Goal: Check status: Check status

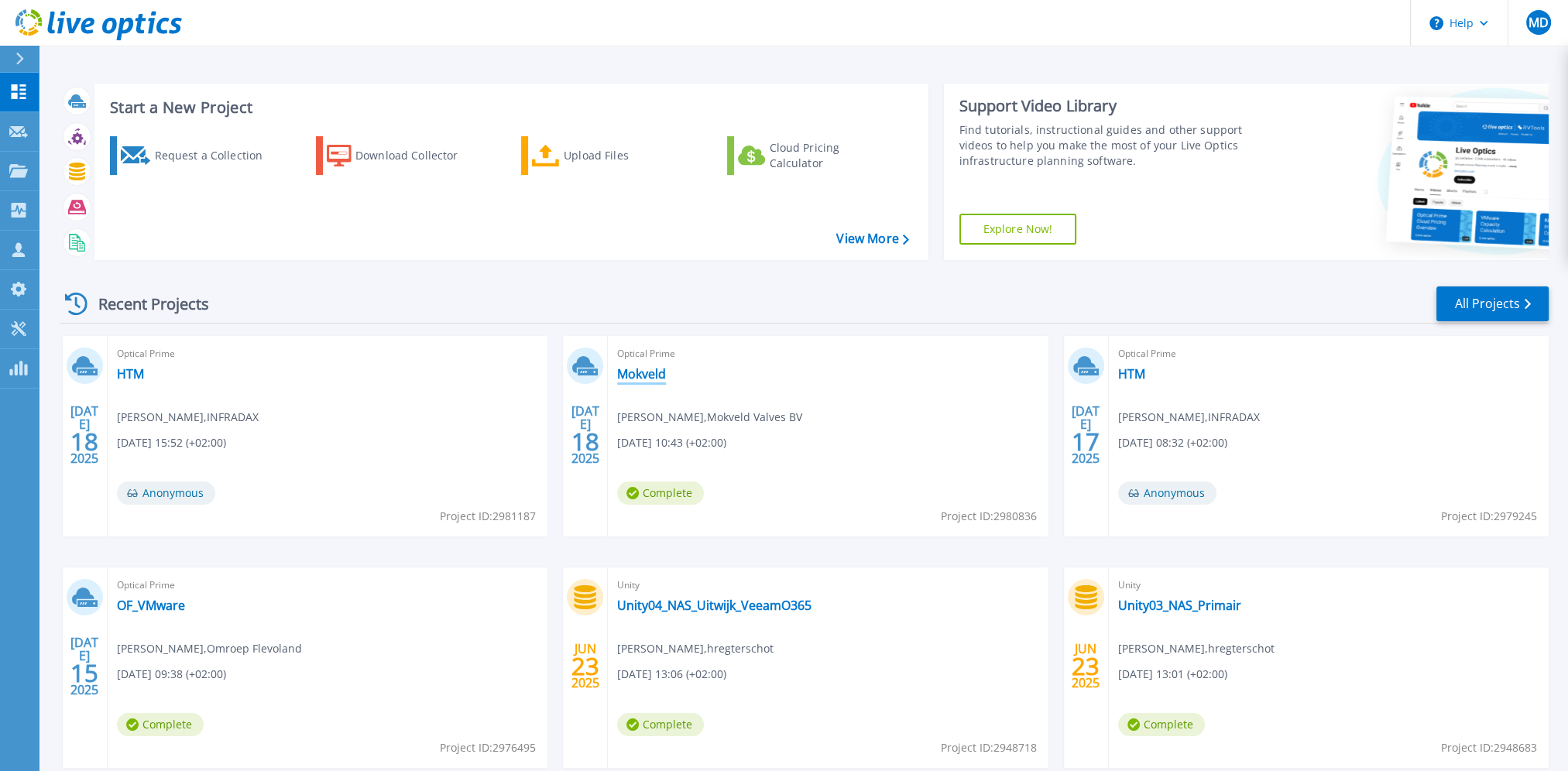
click at [632, 371] on link "Mokveld" at bounding box center [642, 374] width 49 height 16
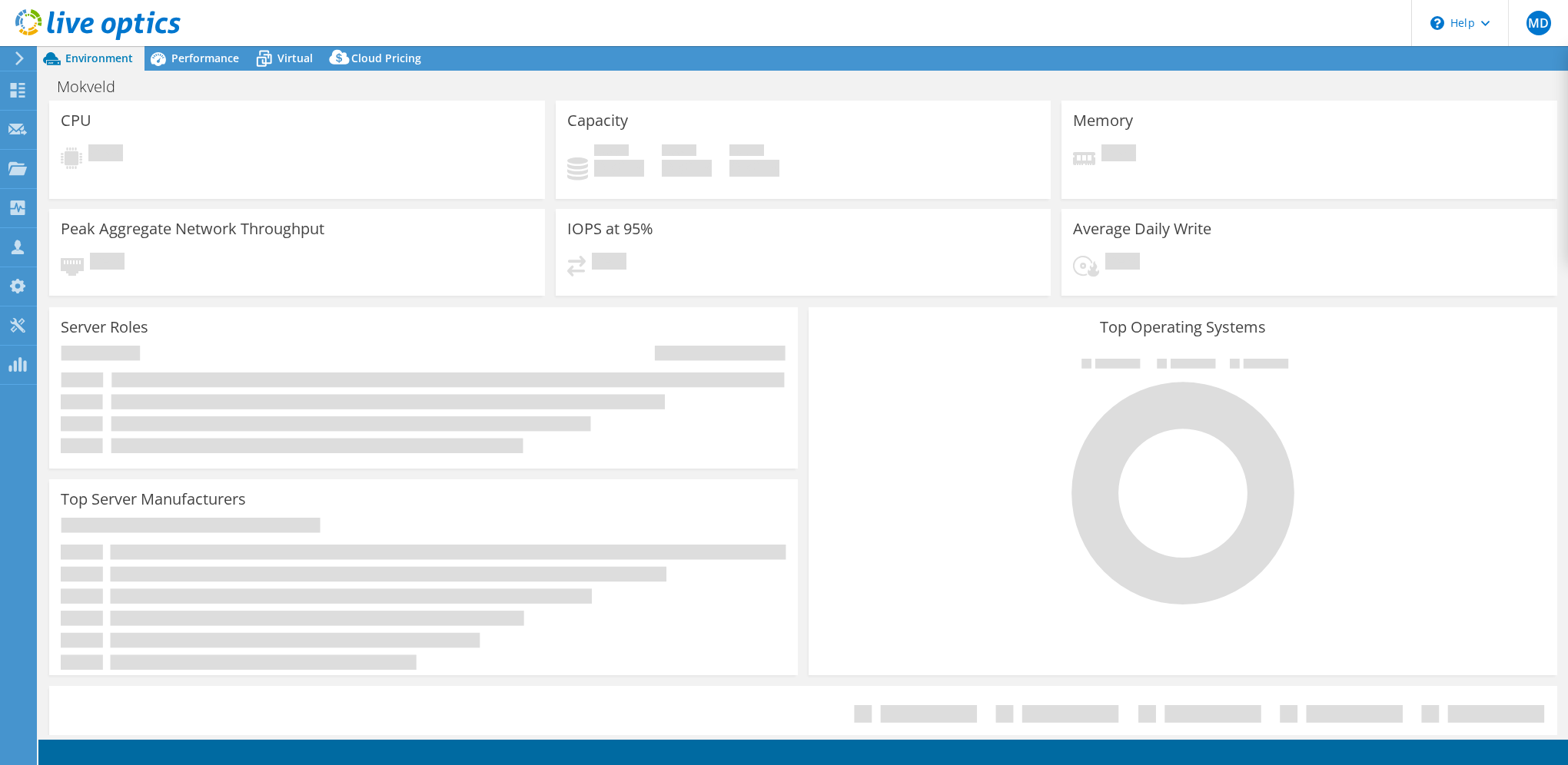
select select "EUFrankfurt"
select select "EUR"
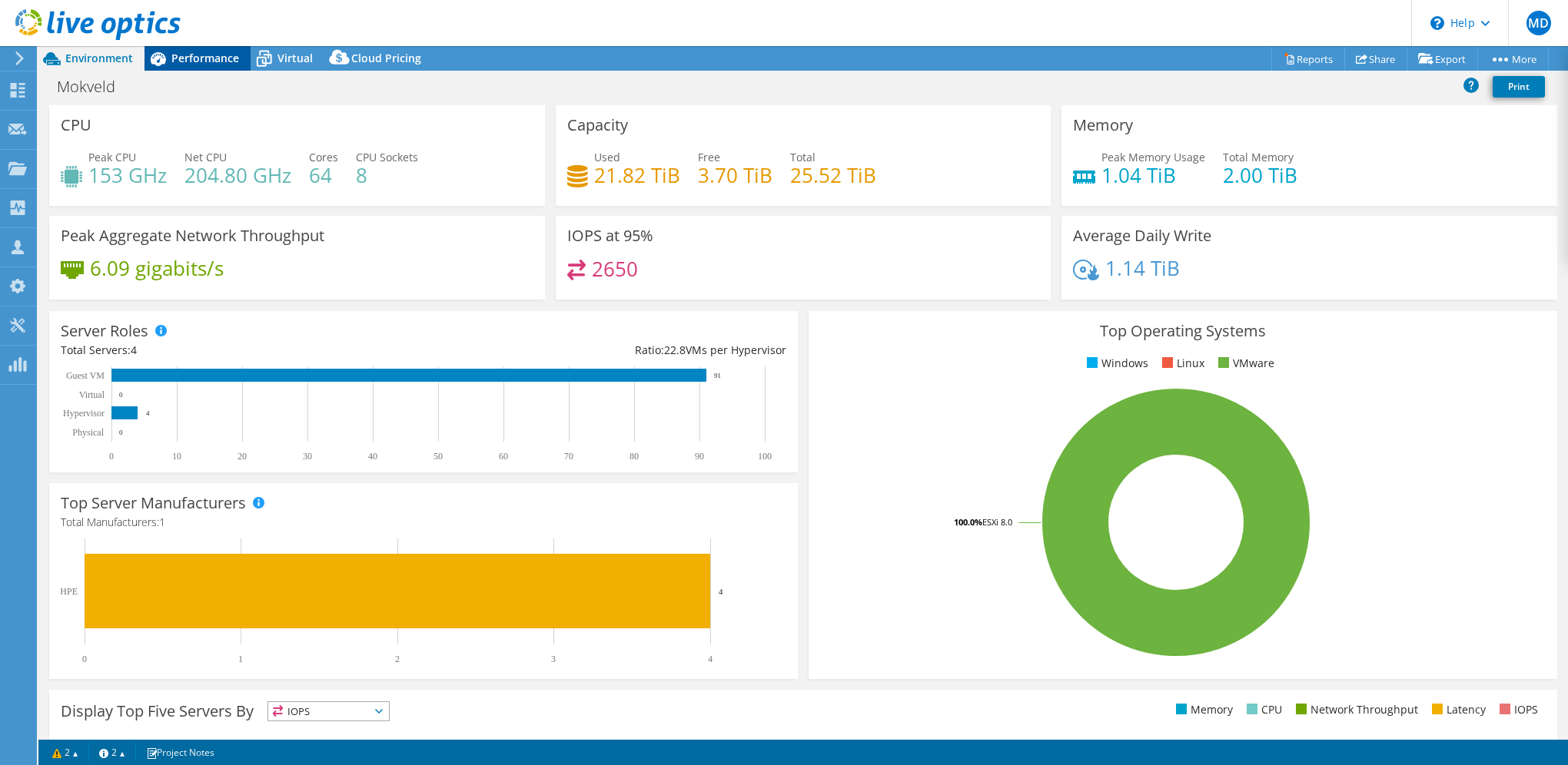
click at [205, 58] on span "Performance" at bounding box center [205, 58] width 68 height 15
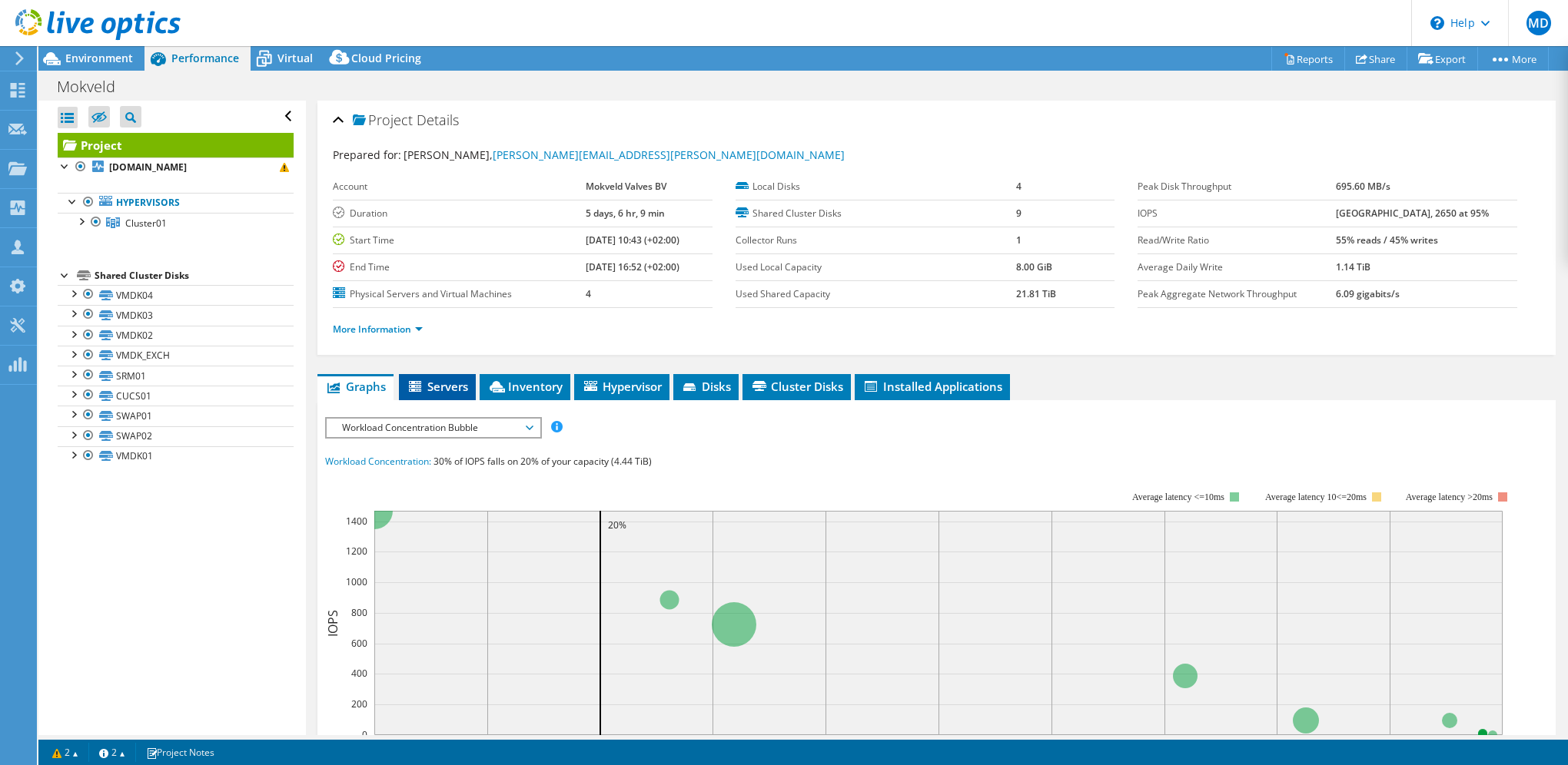
click at [444, 381] on span "Servers" at bounding box center [437, 387] width 61 height 16
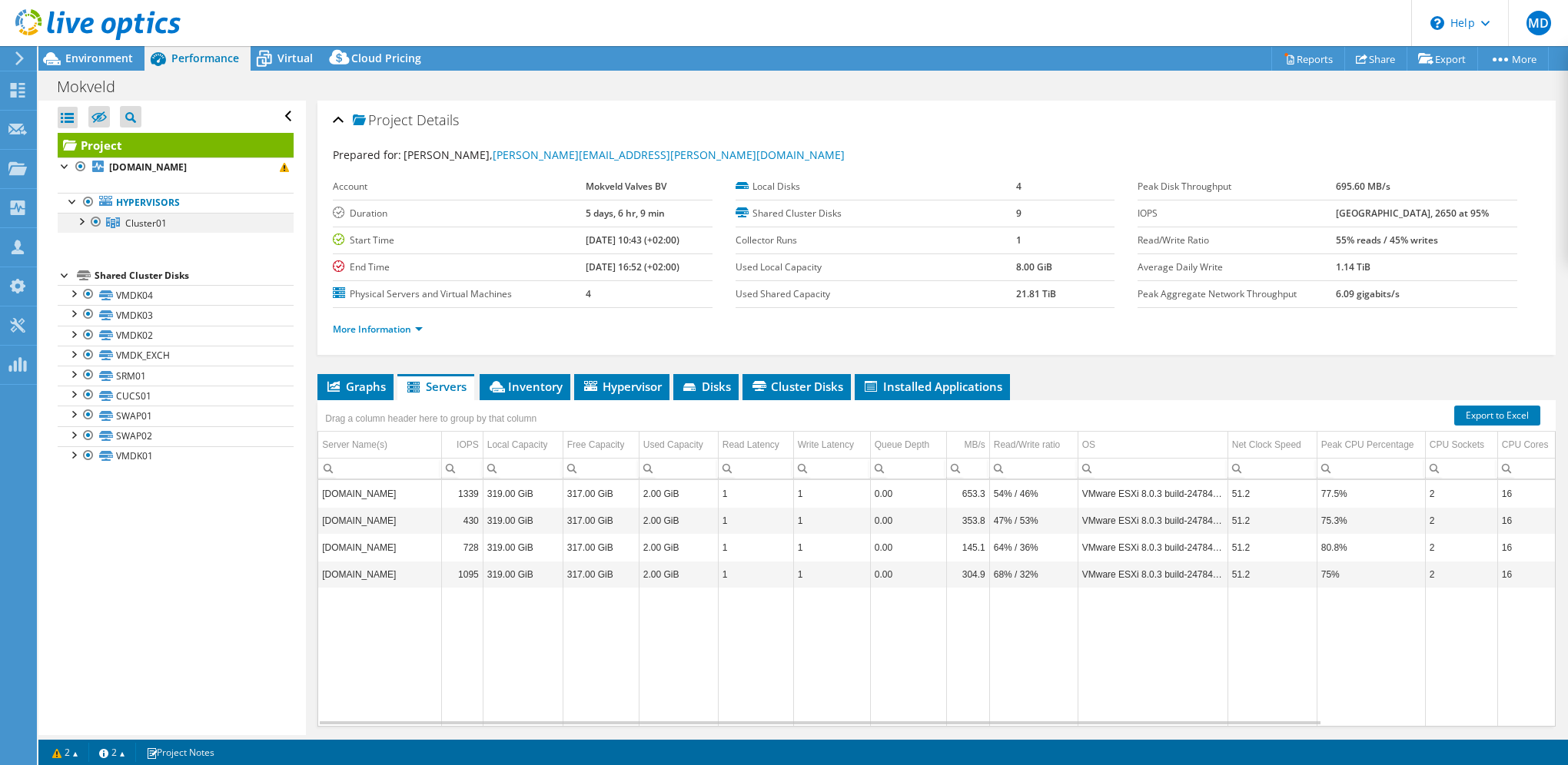
click at [80, 223] on div at bounding box center [81, 221] width 16 height 16
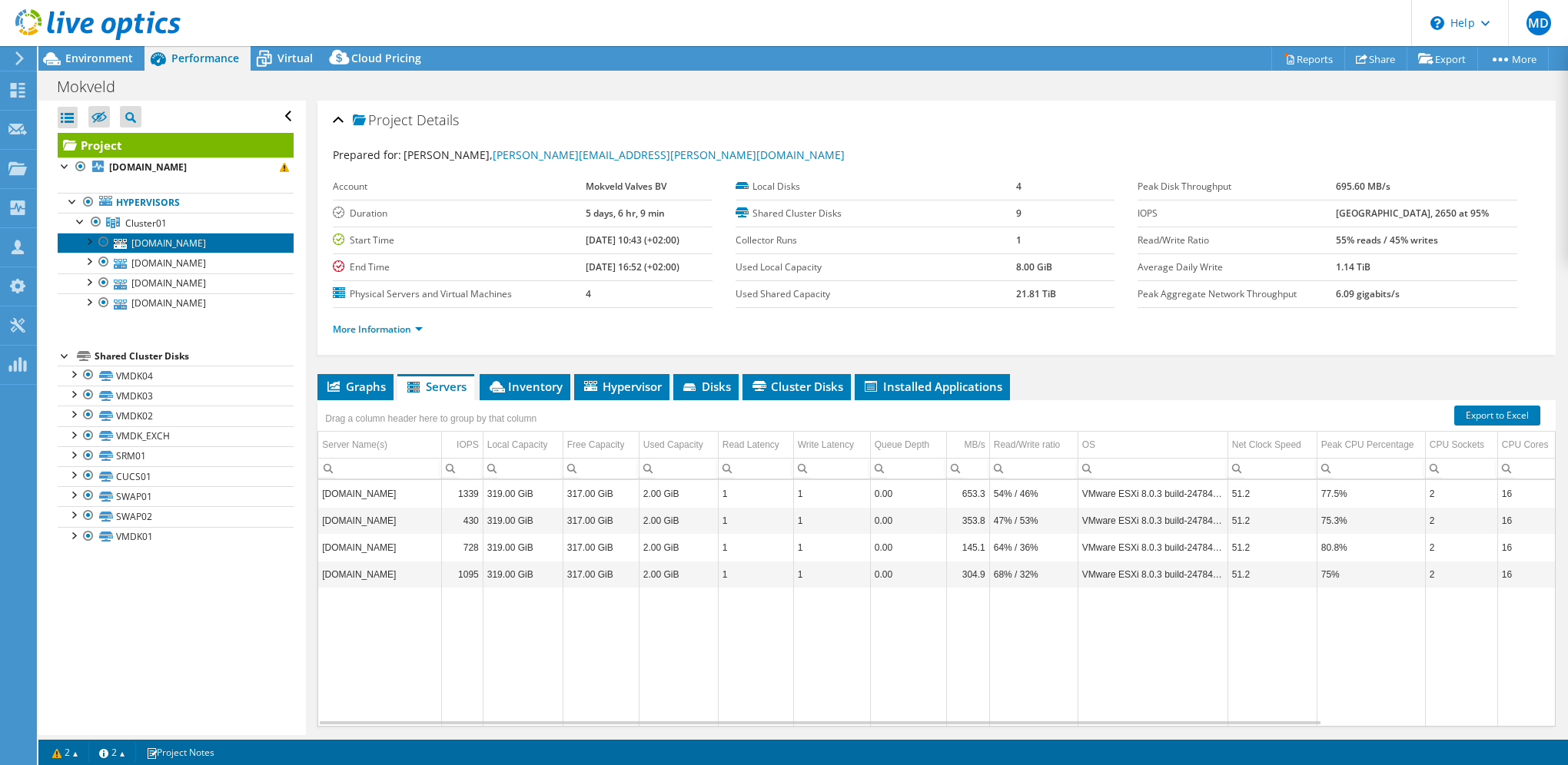
click at [154, 246] on link "[DOMAIN_NAME]" at bounding box center [175, 242] width 236 height 20
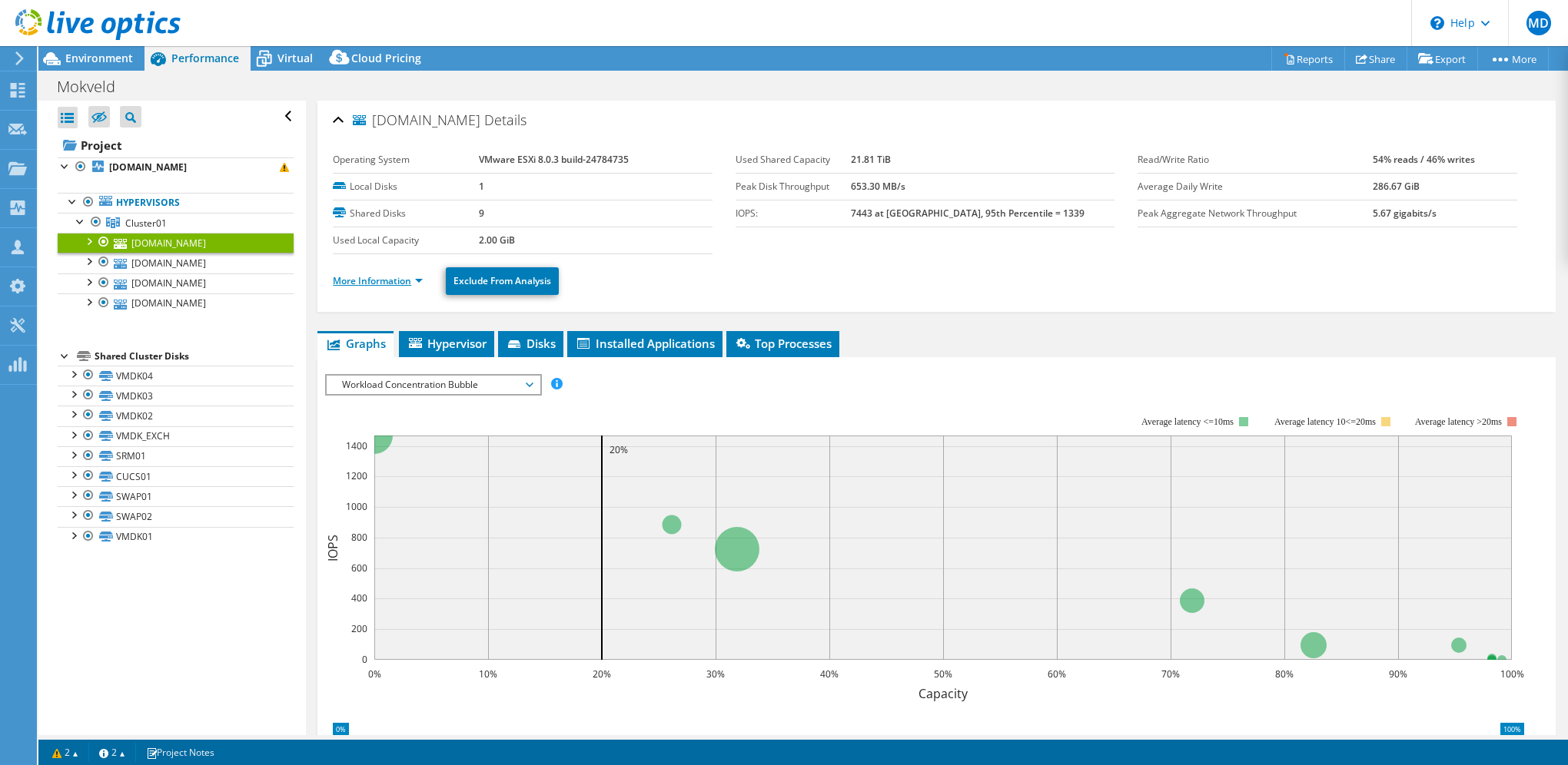
click at [391, 283] on link "More Information" at bounding box center [377, 281] width 90 height 13
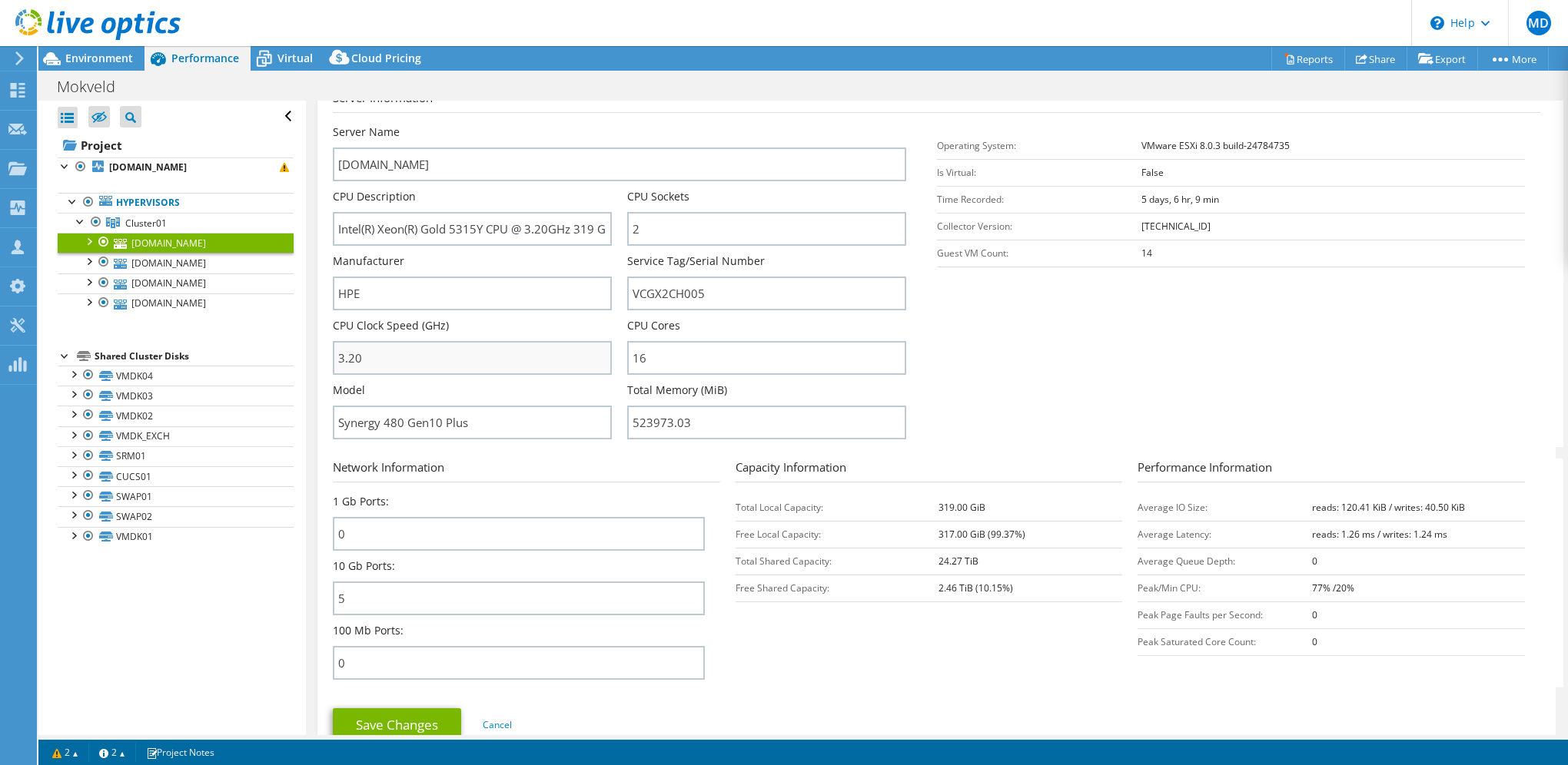
scroll to position [153, 0]
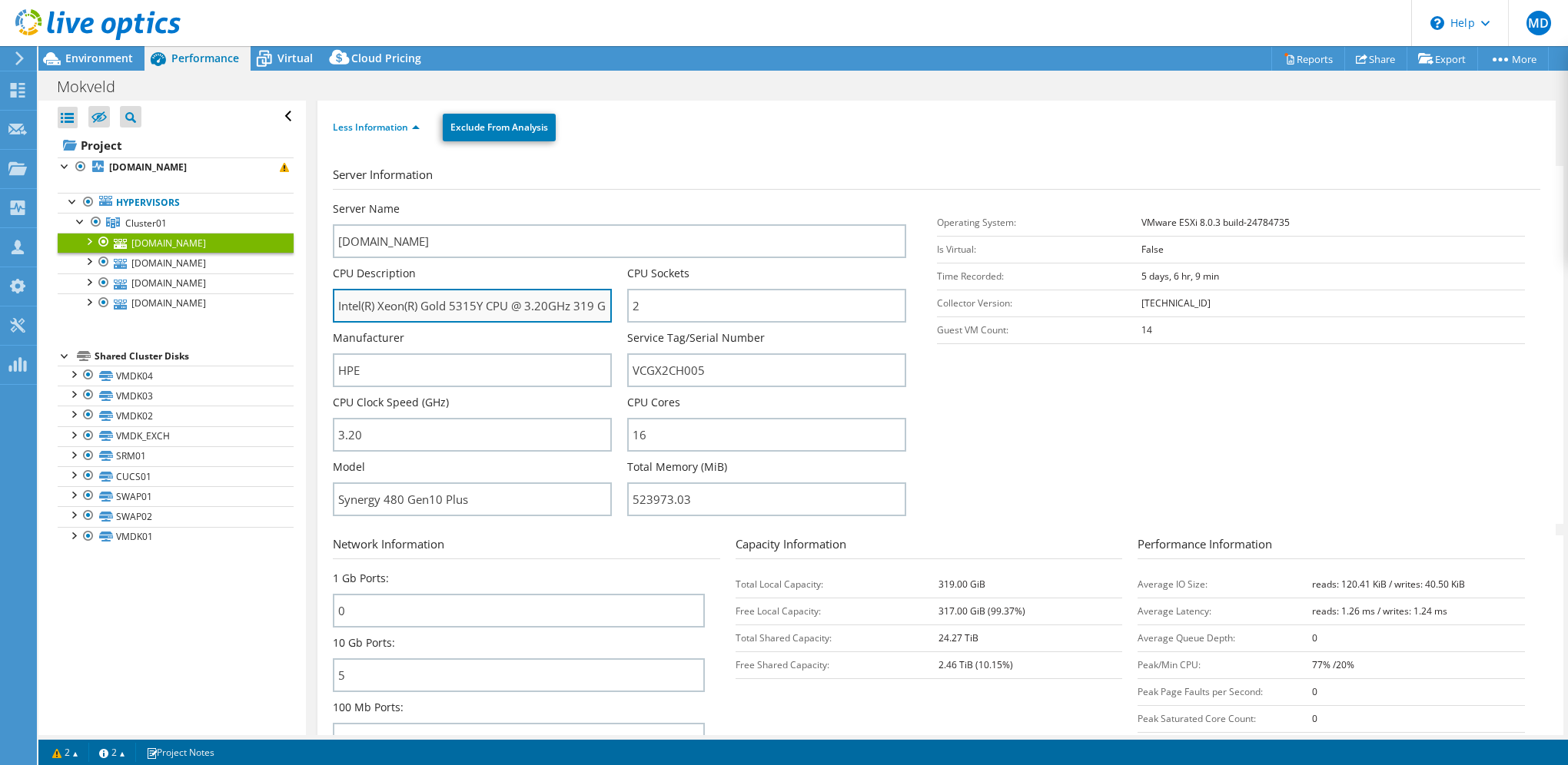
drag, startPoint x: 421, startPoint y: 300, endPoint x: 484, endPoint y: 304, distance: 63.1
click at [484, 304] on input "Intel(R) Xeon(R) Gold 5315Y CPU @ 3.20GHz 319 GHz" at bounding box center [472, 305] width 279 height 34
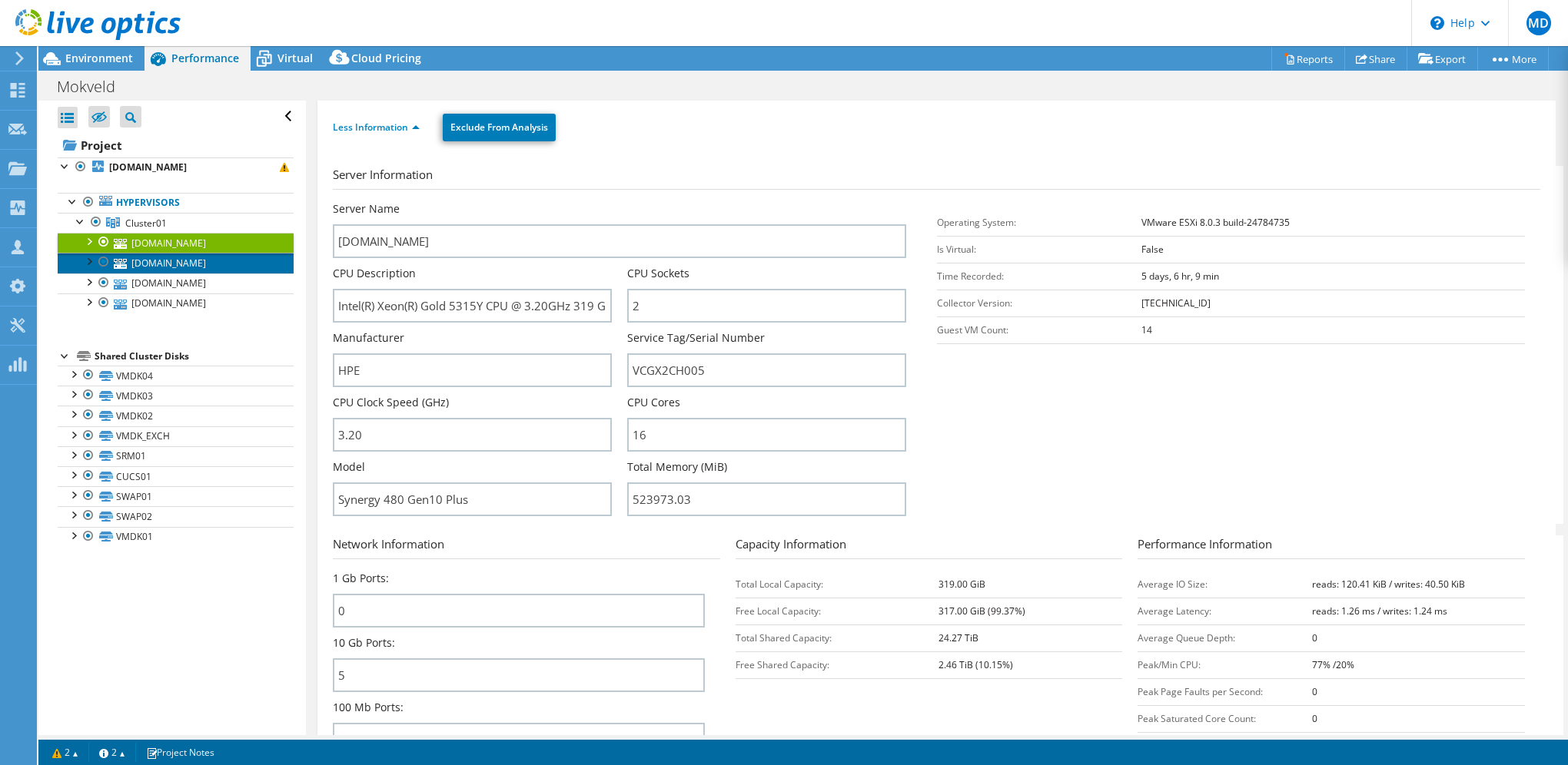
click at [207, 265] on link "[DOMAIN_NAME]" at bounding box center [175, 263] width 236 height 20
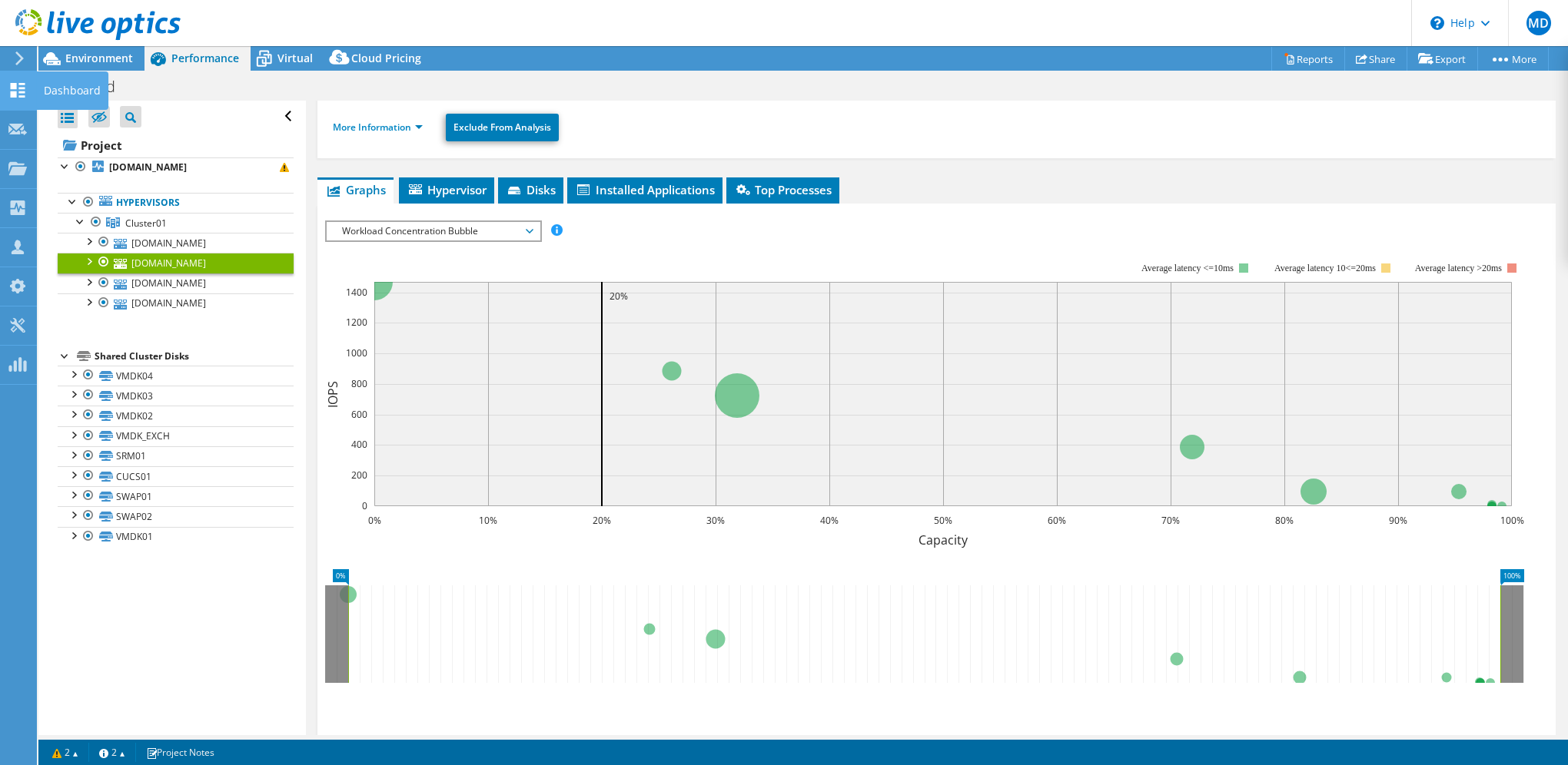
click at [15, 85] on use at bounding box center [18, 90] width 15 height 15
